Goal: Find contact information: Find contact information

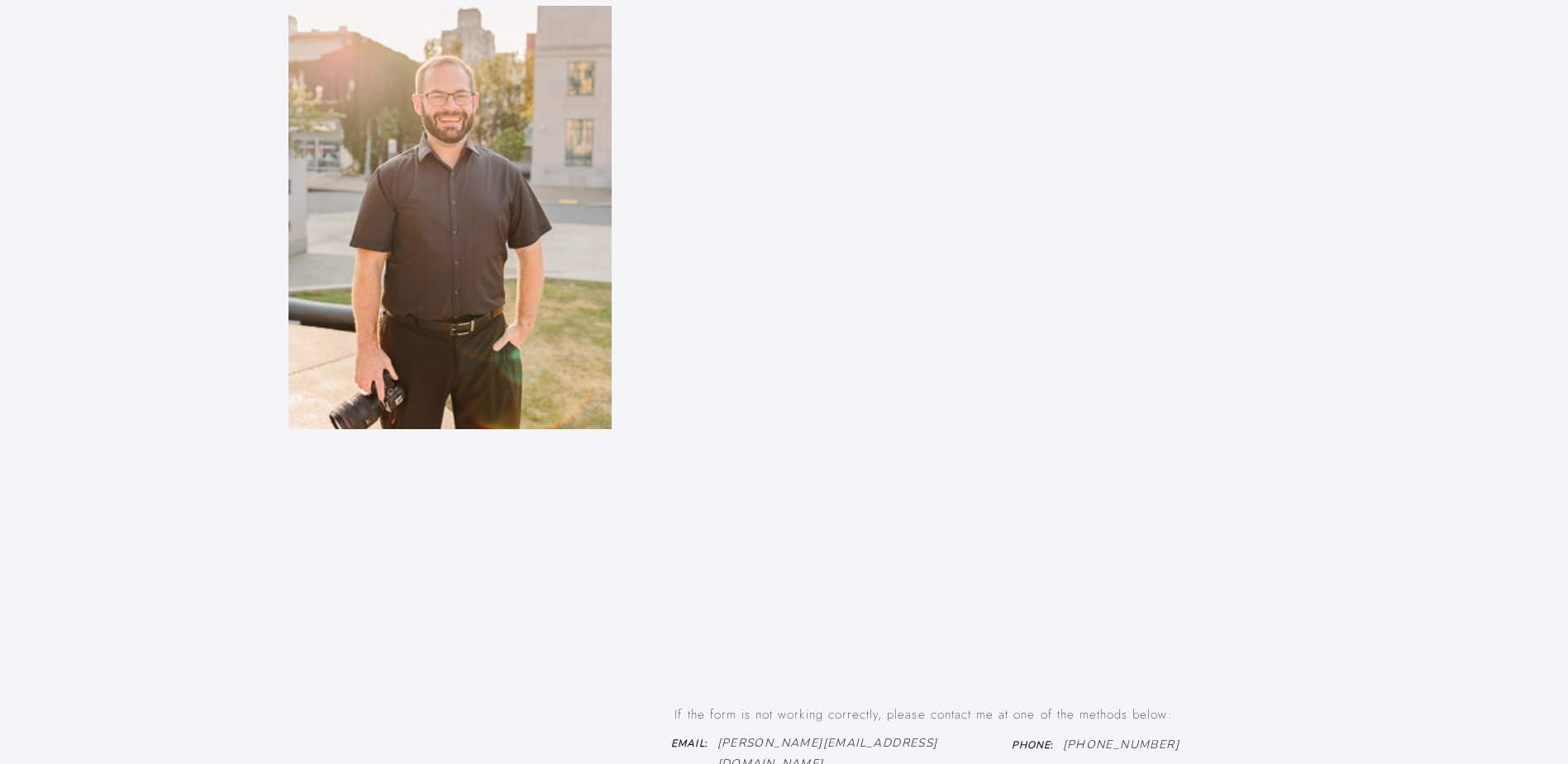
scroll to position [1070, 0]
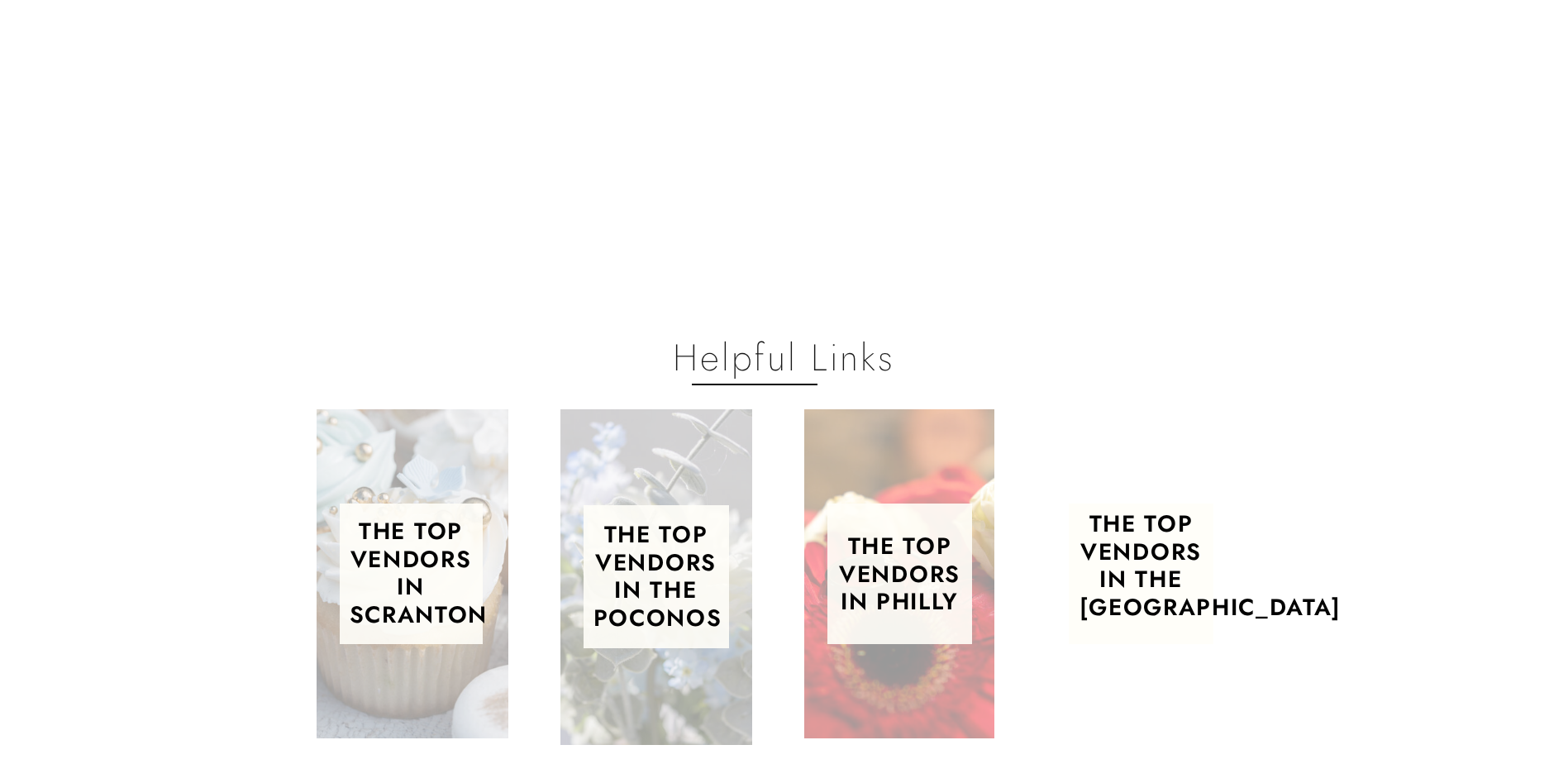
scroll to position [496, 0]
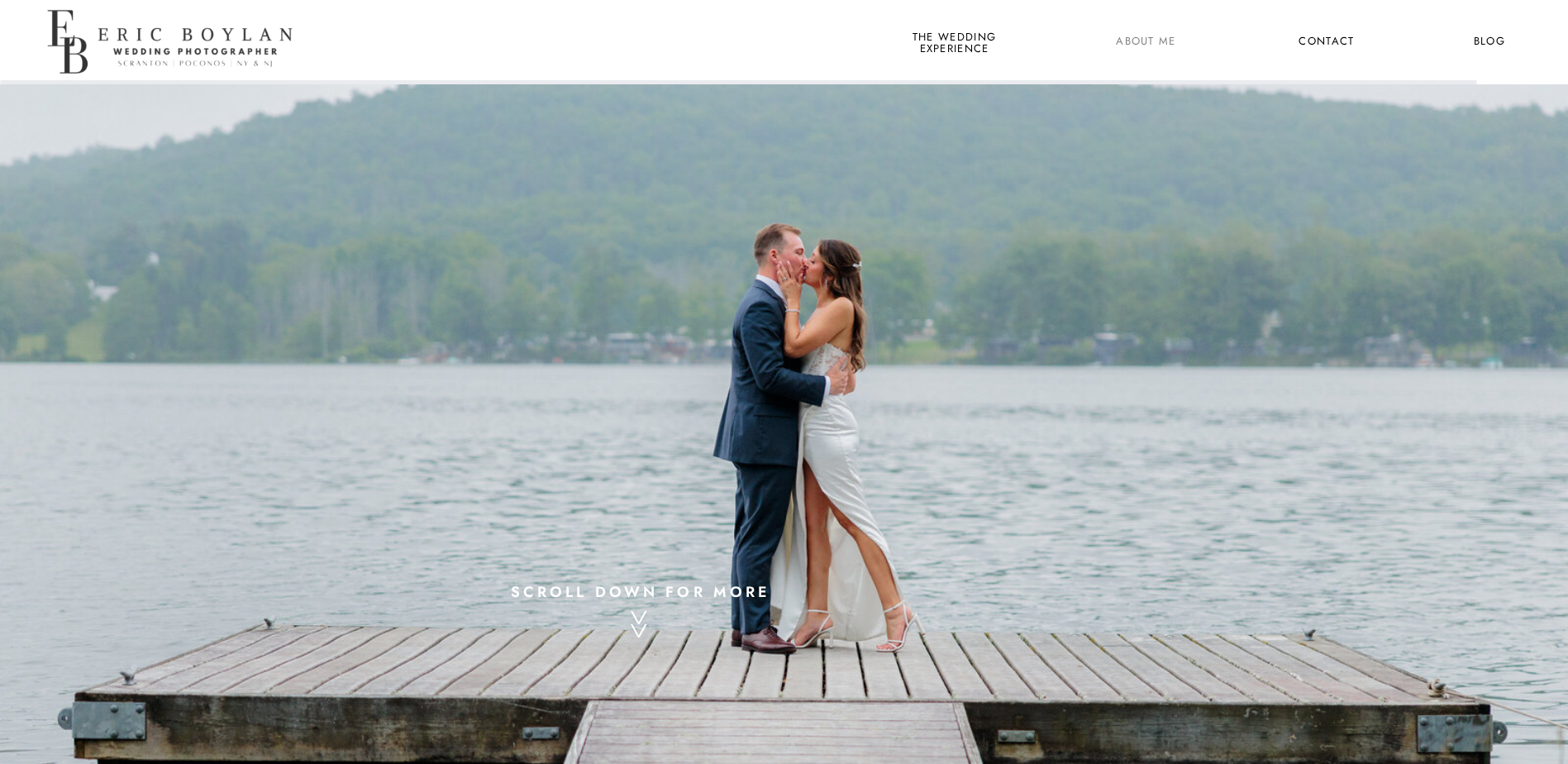
click at [1152, 42] on nav "About Me" at bounding box center [1146, 42] width 80 height 21
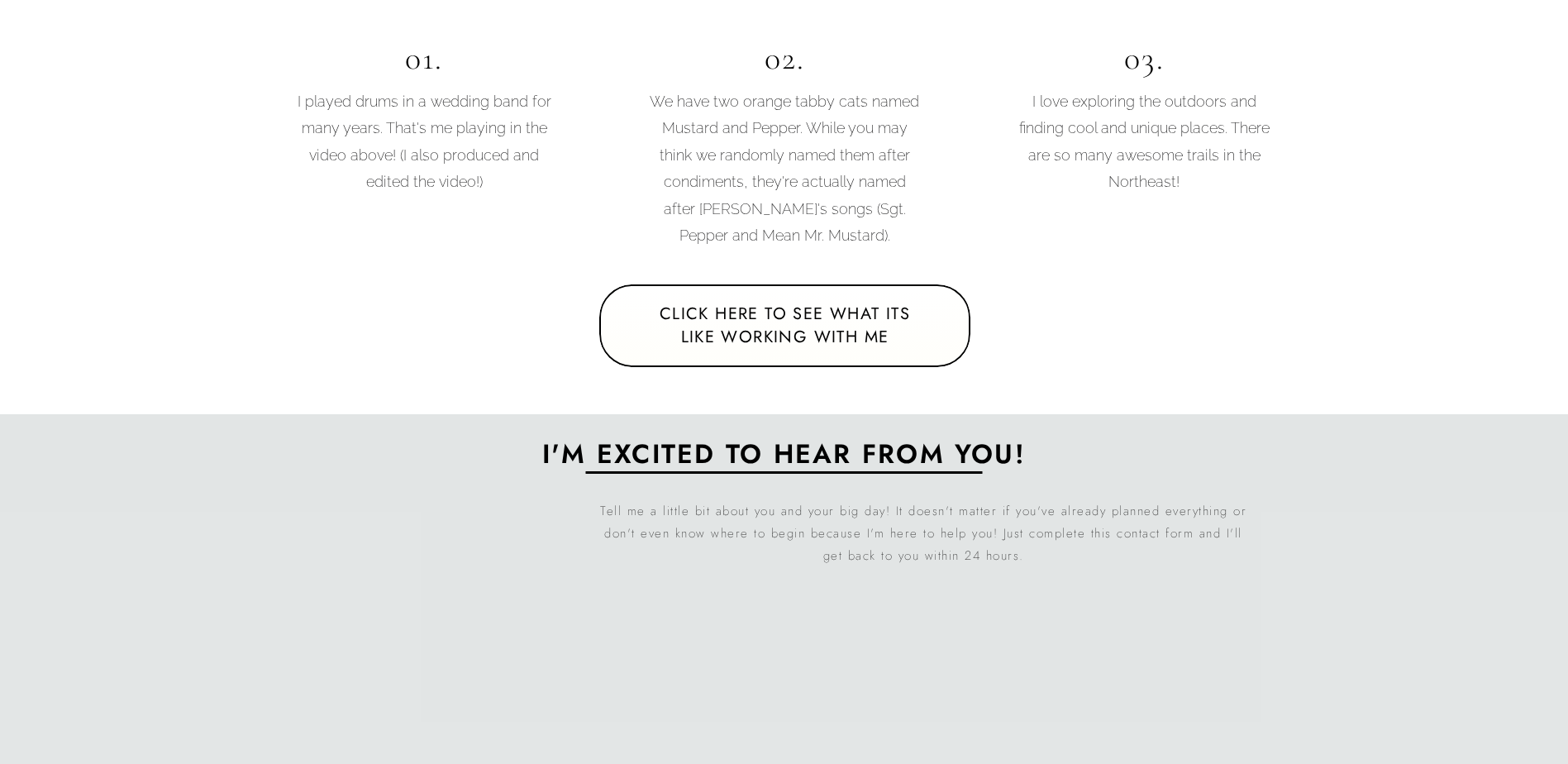
scroll to position [3474, 0]
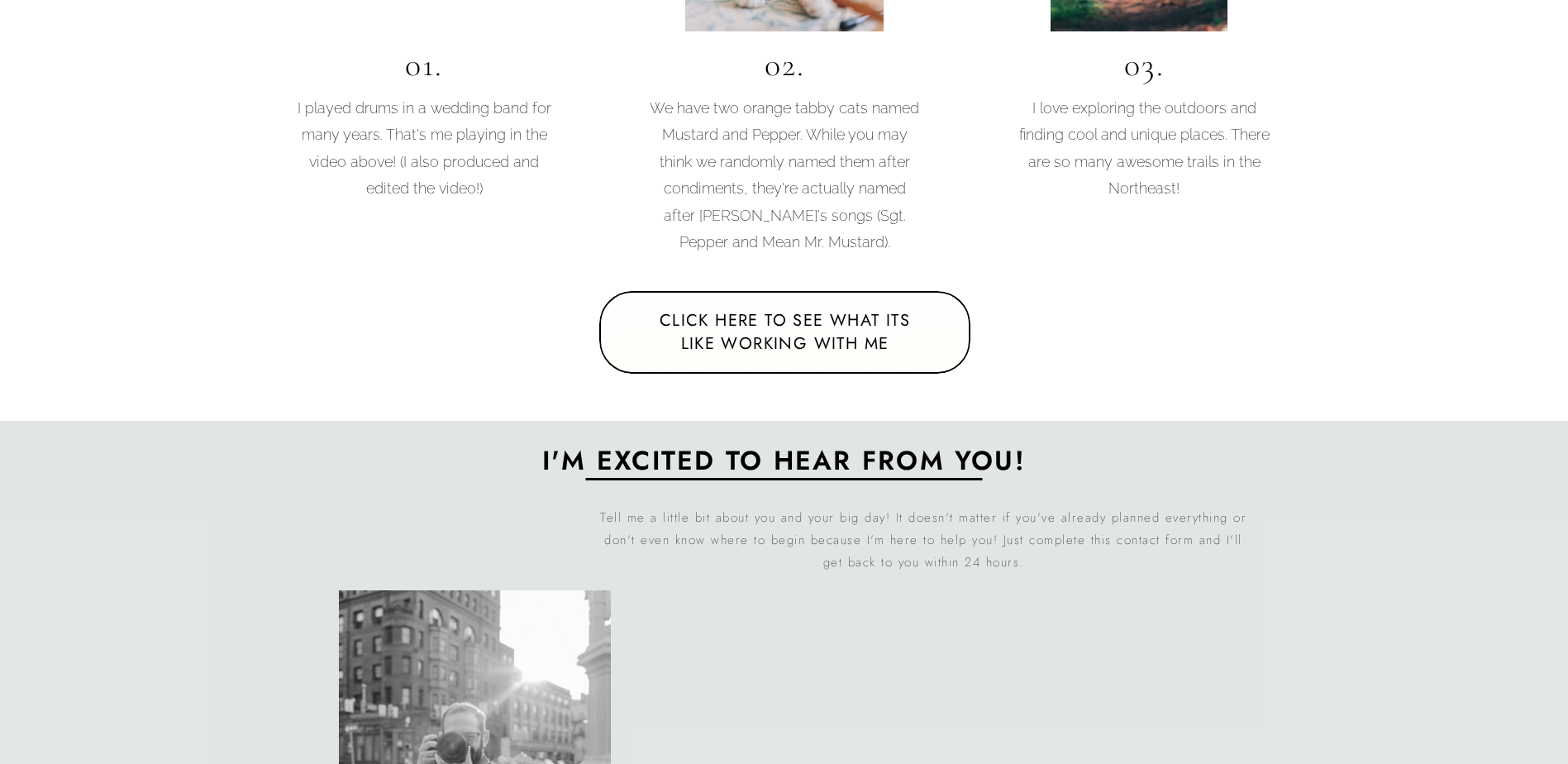
click at [798, 338] on nav "click here to see what its like working with me" at bounding box center [785, 332] width 281 height 47
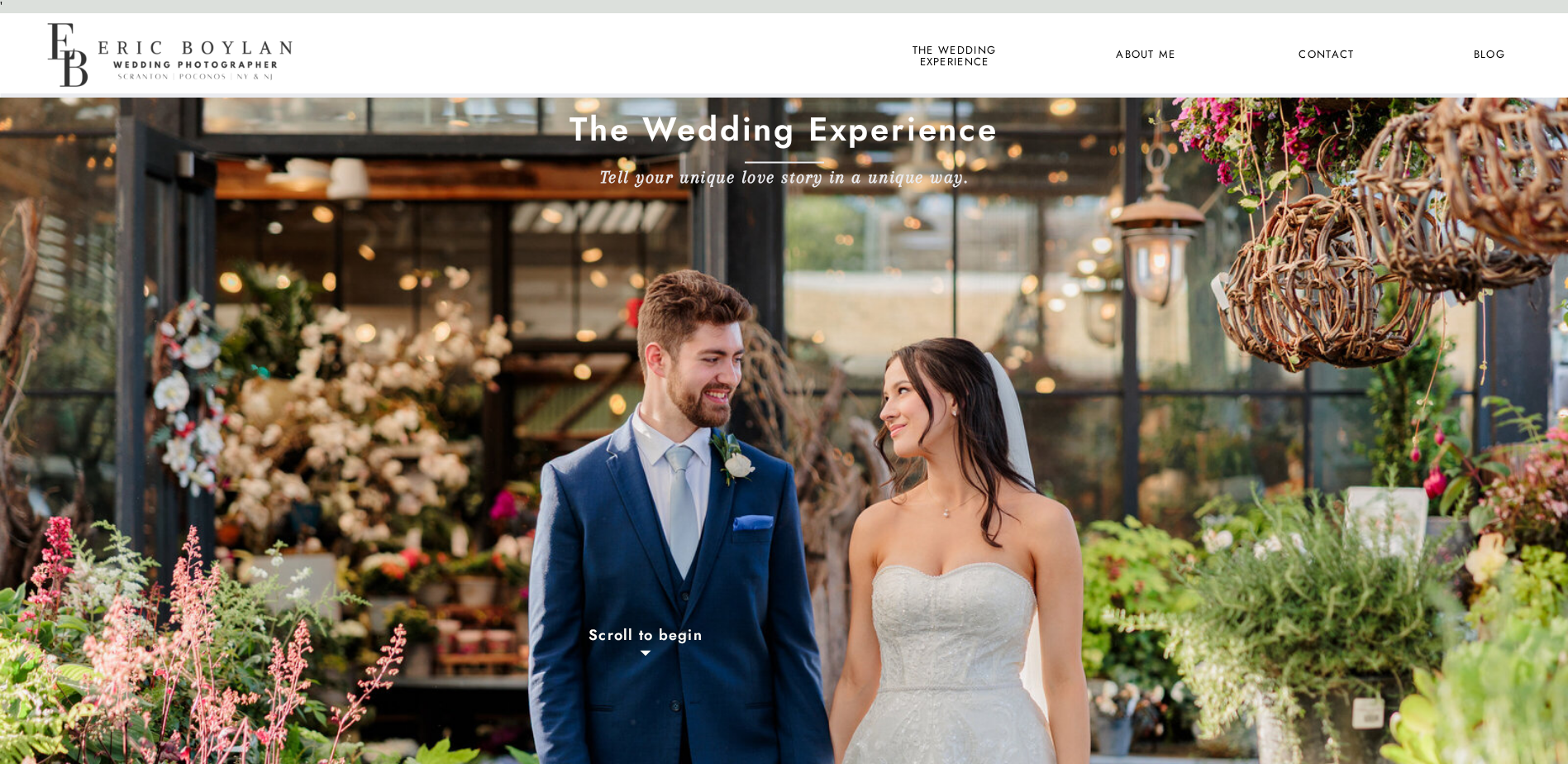
click at [1325, 56] on nav "Contact" at bounding box center [1326, 55] width 61 height 21
